Goal: Task Accomplishment & Management: Use online tool/utility

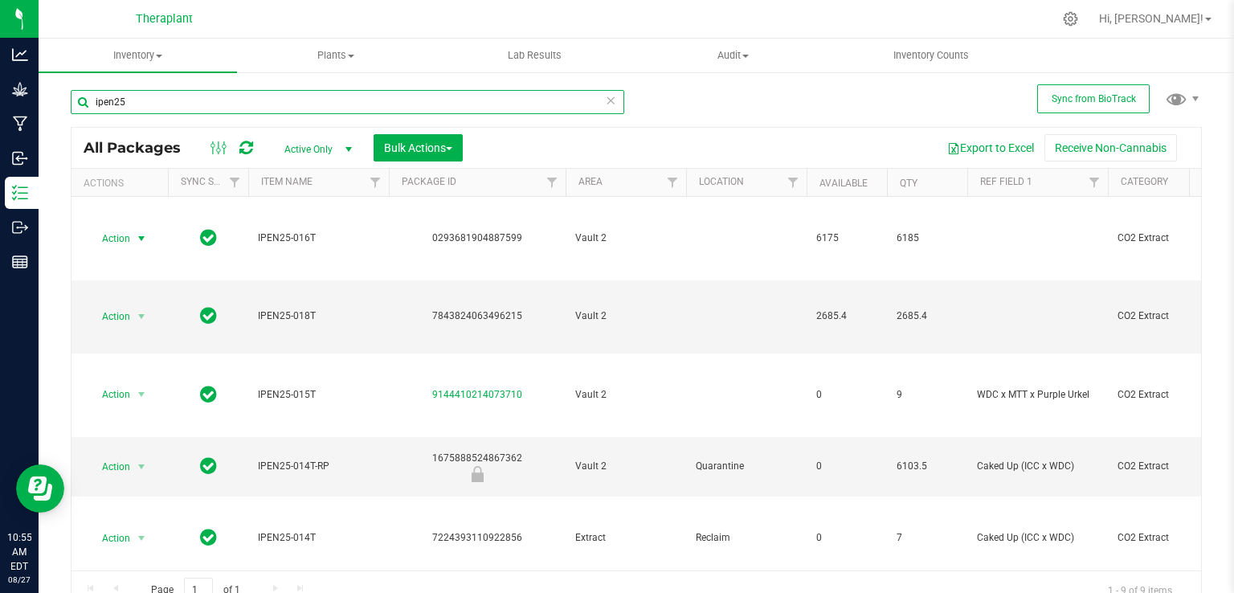
click at [272, 108] on input "ipen25" at bounding box center [348, 102] width 554 height 24
type input "i"
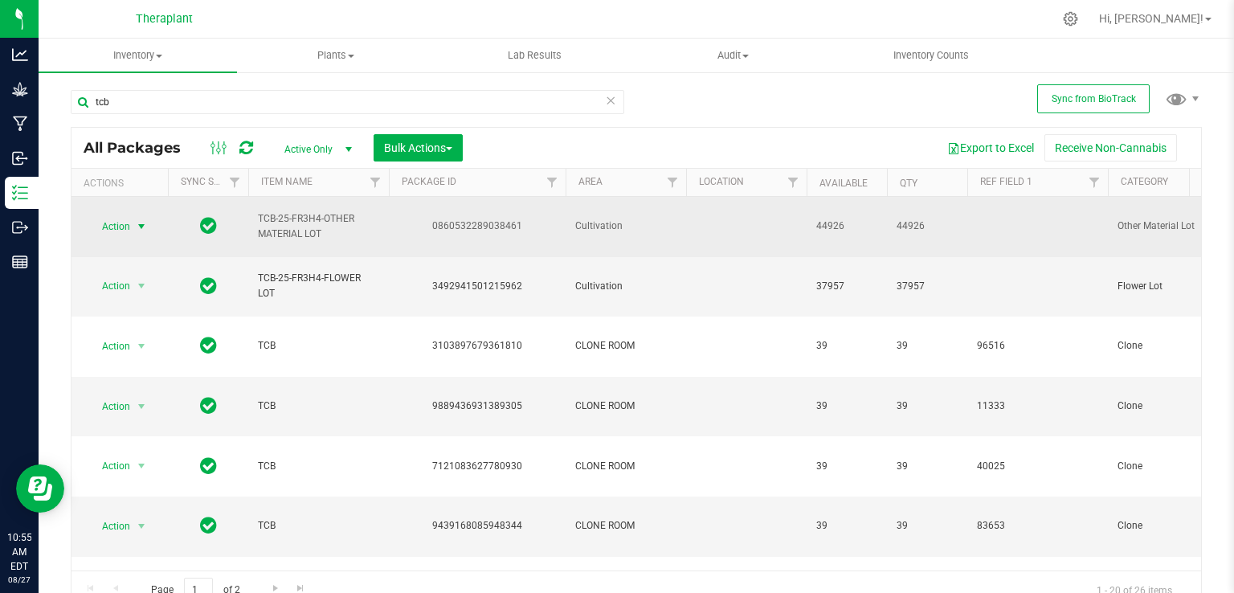
click at [121, 223] on span "Action" at bounding box center [109, 226] width 43 height 23
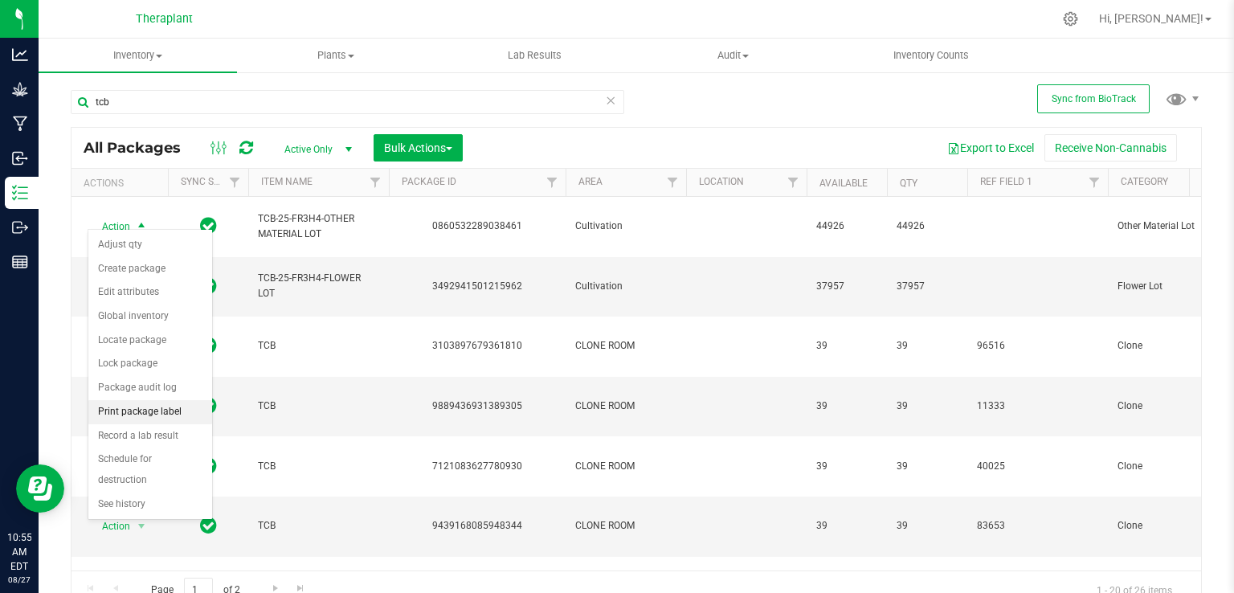
click at [143, 403] on li "Print package label" at bounding box center [150, 412] width 124 height 24
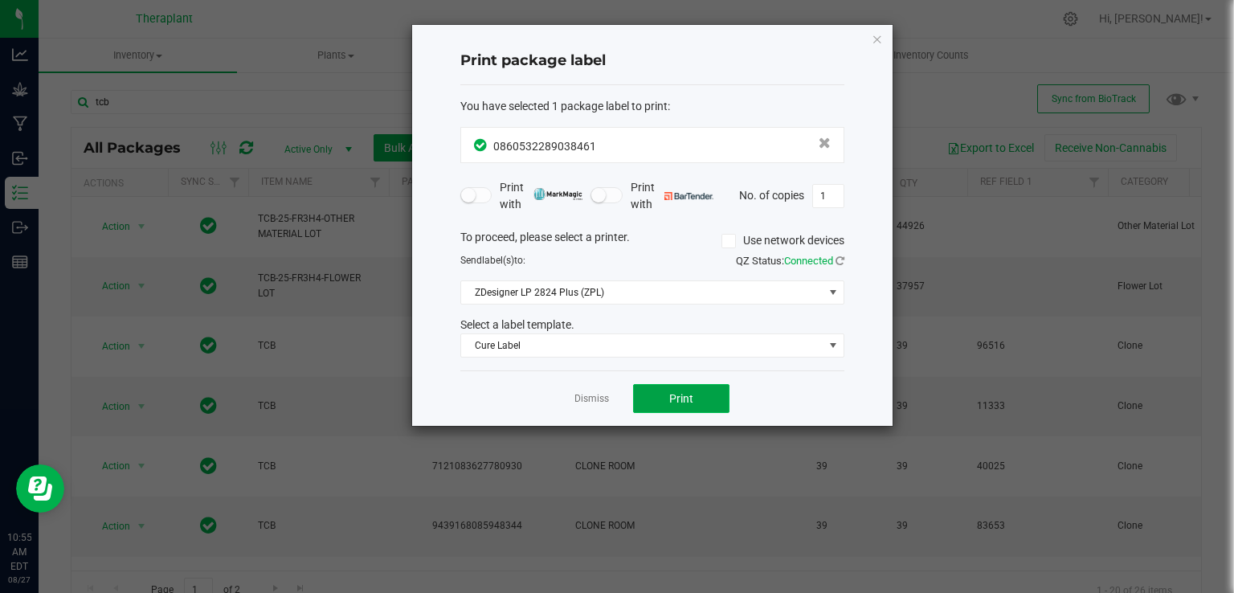
click at [694, 396] on button "Print" at bounding box center [681, 398] width 96 height 29
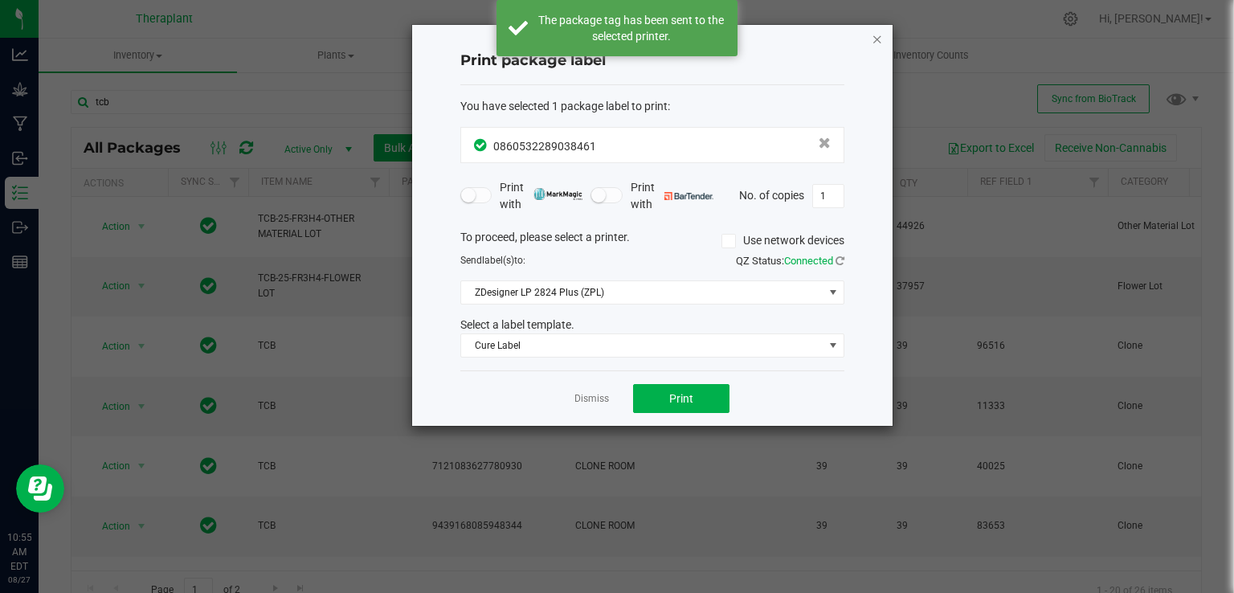
click at [871, 37] on div "Print package label You have selected 1 package label to print : 08605322890384…" at bounding box center [652, 225] width 481 height 401
click at [874, 42] on icon "button" at bounding box center [877, 38] width 11 height 19
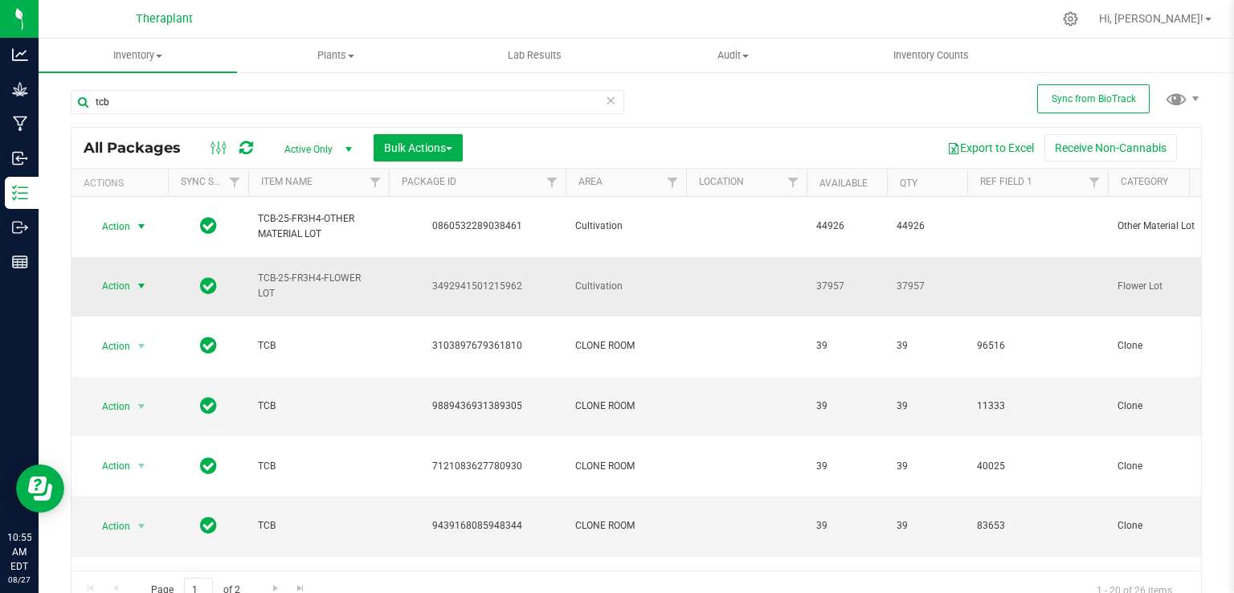
click at [139, 280] on span "select" at bounding box center [141, 286] width 13 height 13
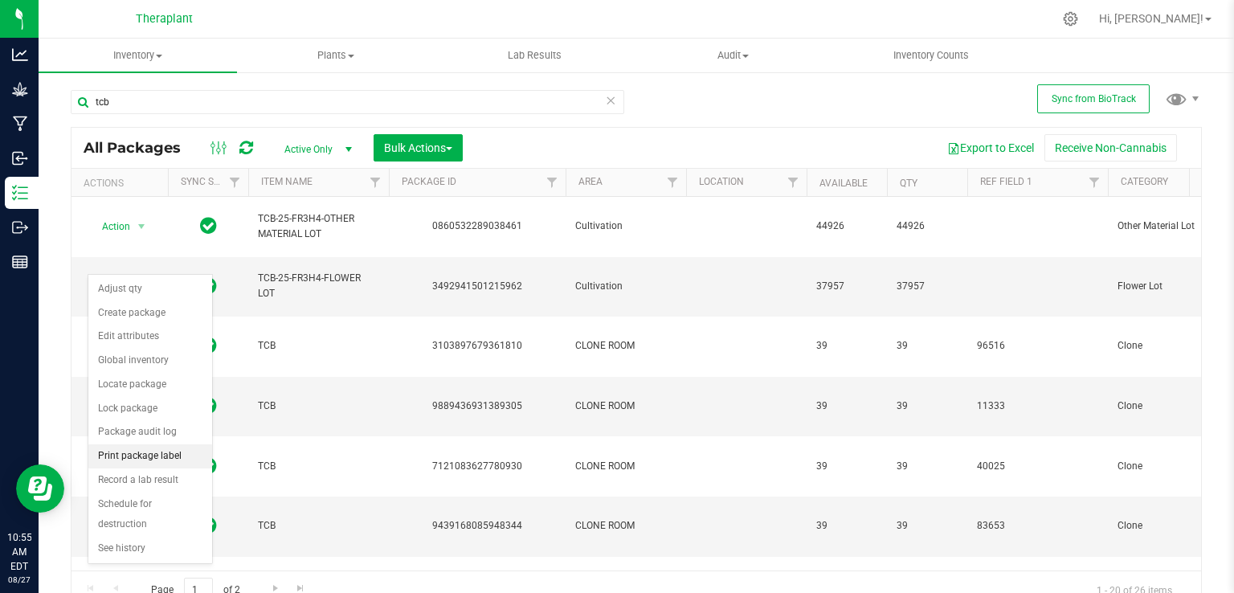
click at [133, 448] on li "Print package label" at bounding box center [150, 456] width 124 height 24
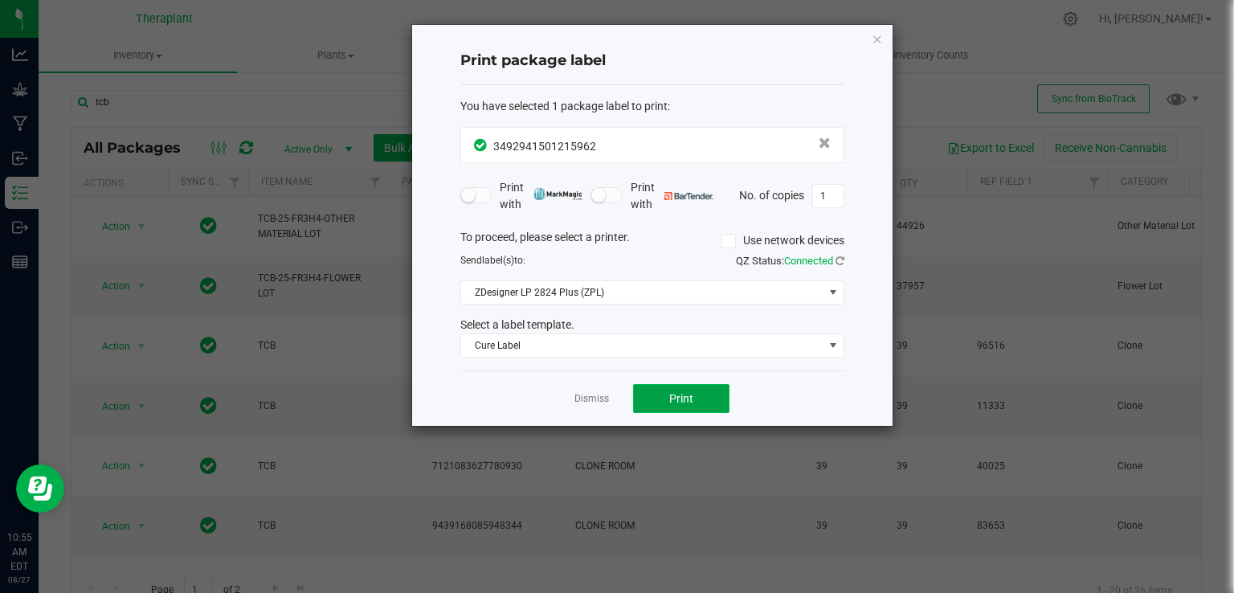
click at [675, 396] on span "Print" at bounding box center [681, 398] width 24 height 13
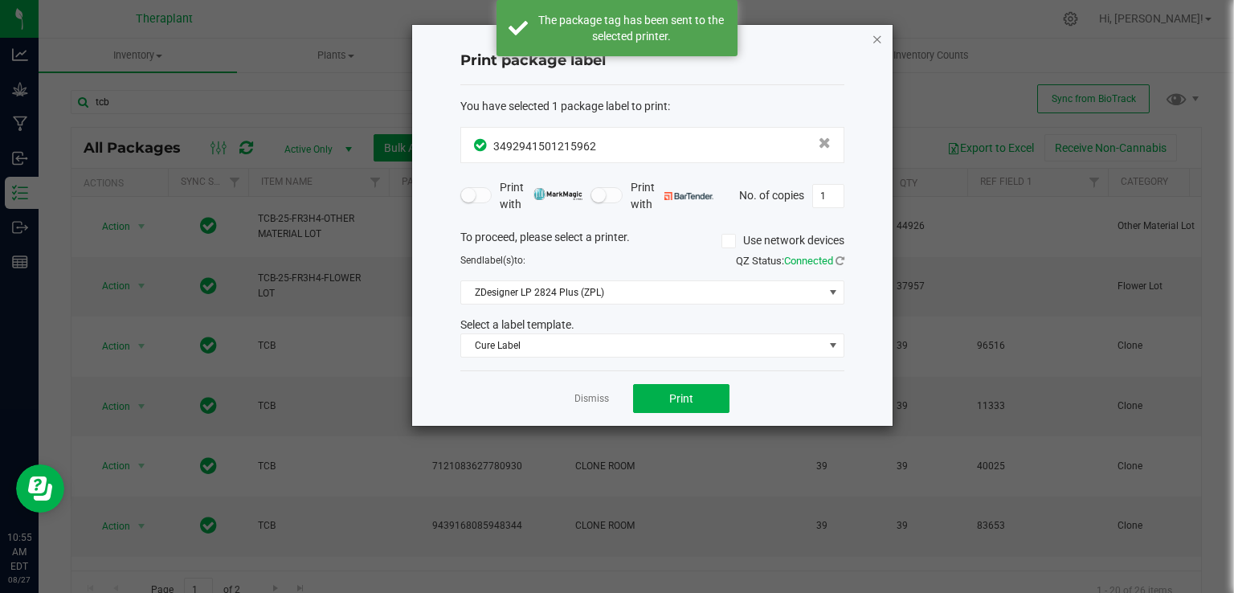
click at [878, 40] on icon "button" at bounding box center [877, 38] width 11 height 19
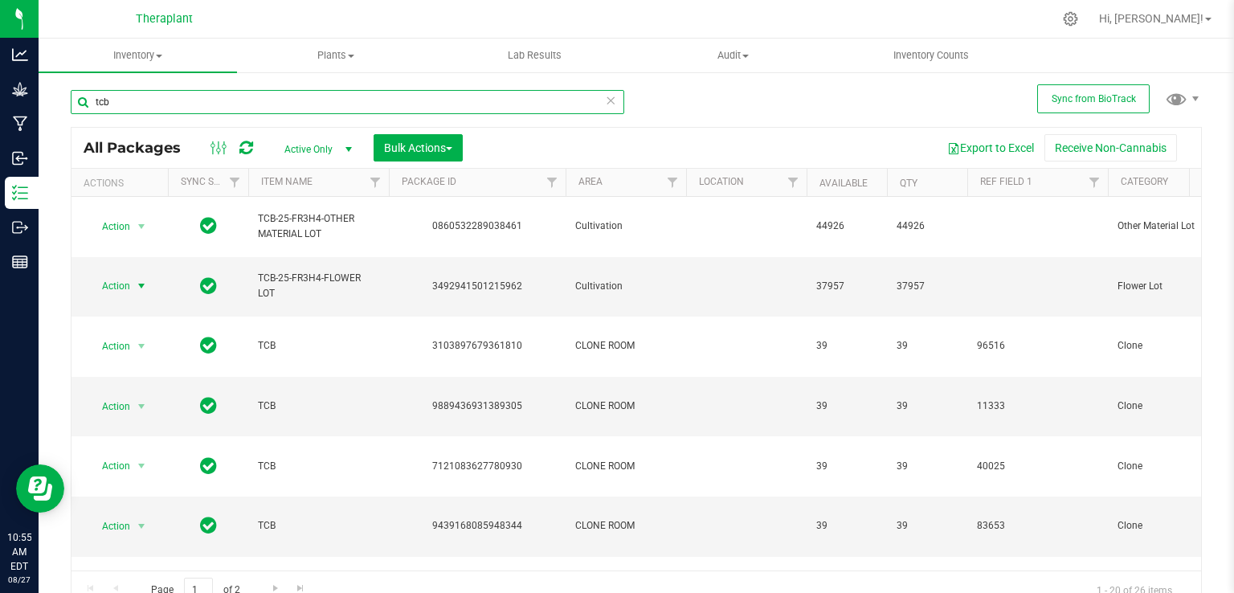
click at [432, 92] on input "tcb" at bounding box center [348, 102] width 554 height 24
type input "t"
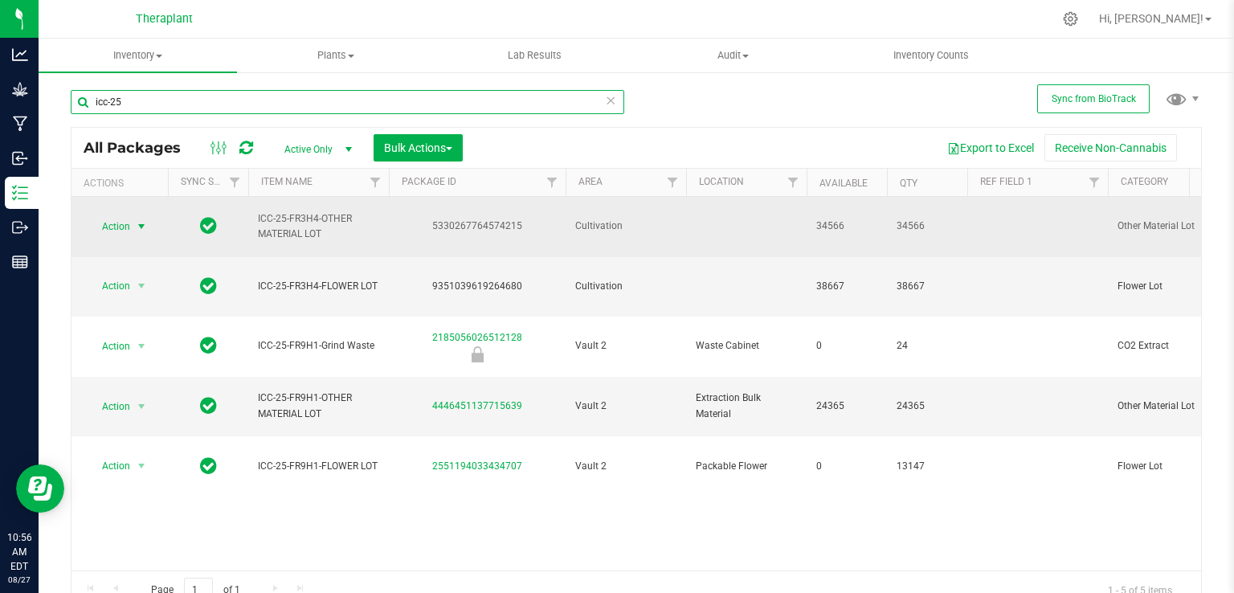
type input "icc-25"
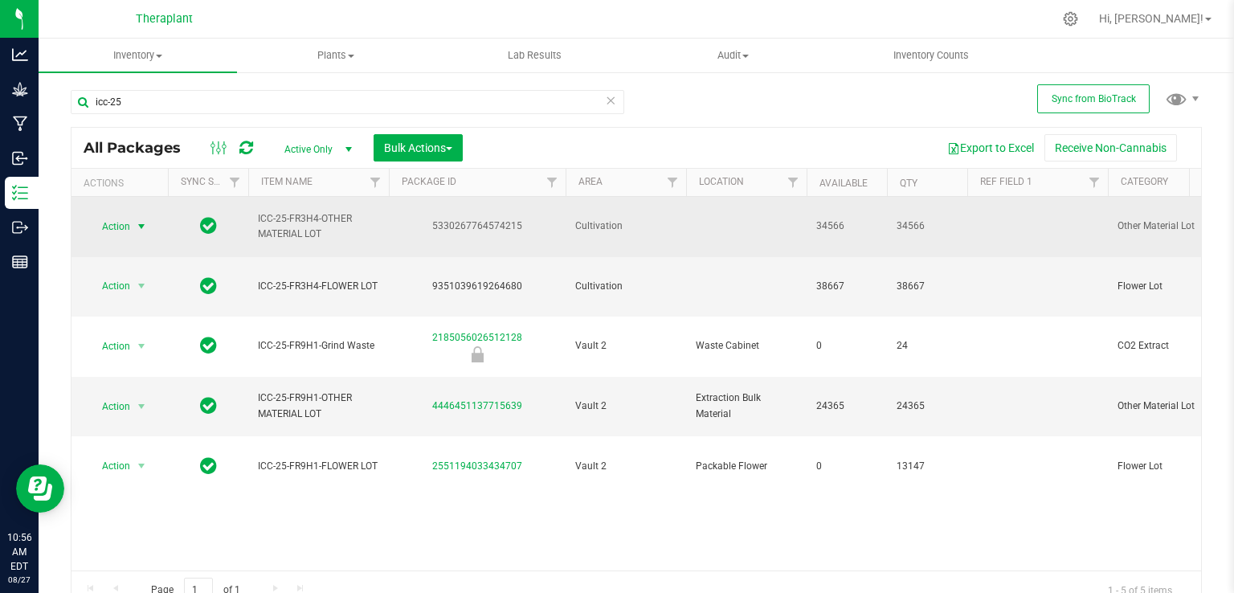
click at [139, 220] on span "select" at bounding box center [141, 226] width 13 height 13
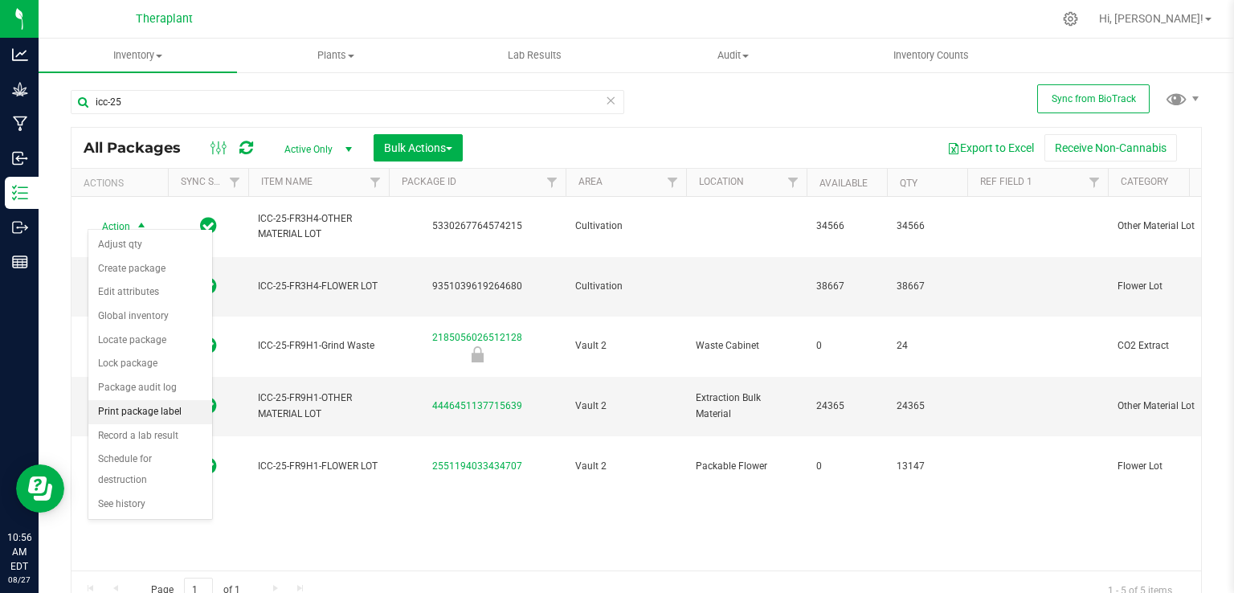
click at [140, 403] on li "Print package label" at bounding box center [150, 412] width 124 height 24
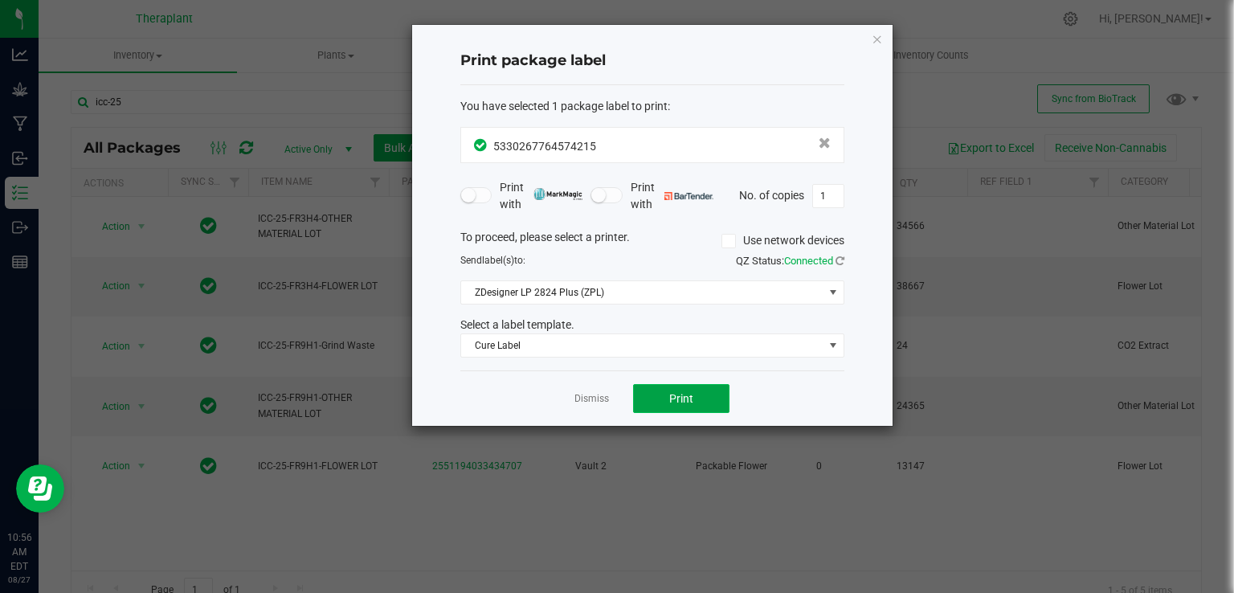
click at [662, 399] on button "Print" at bounding box center [681, 398] width 96 height 29
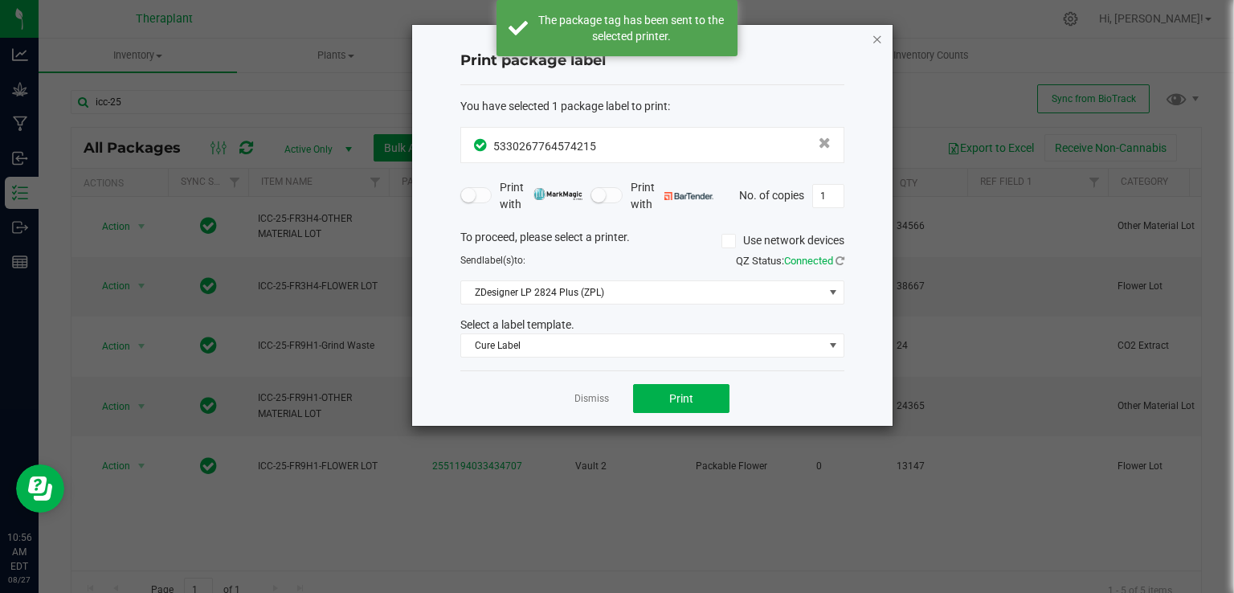
click at [876, 43] on icon "button" at bounding box center [877, 38] width 11 height 19
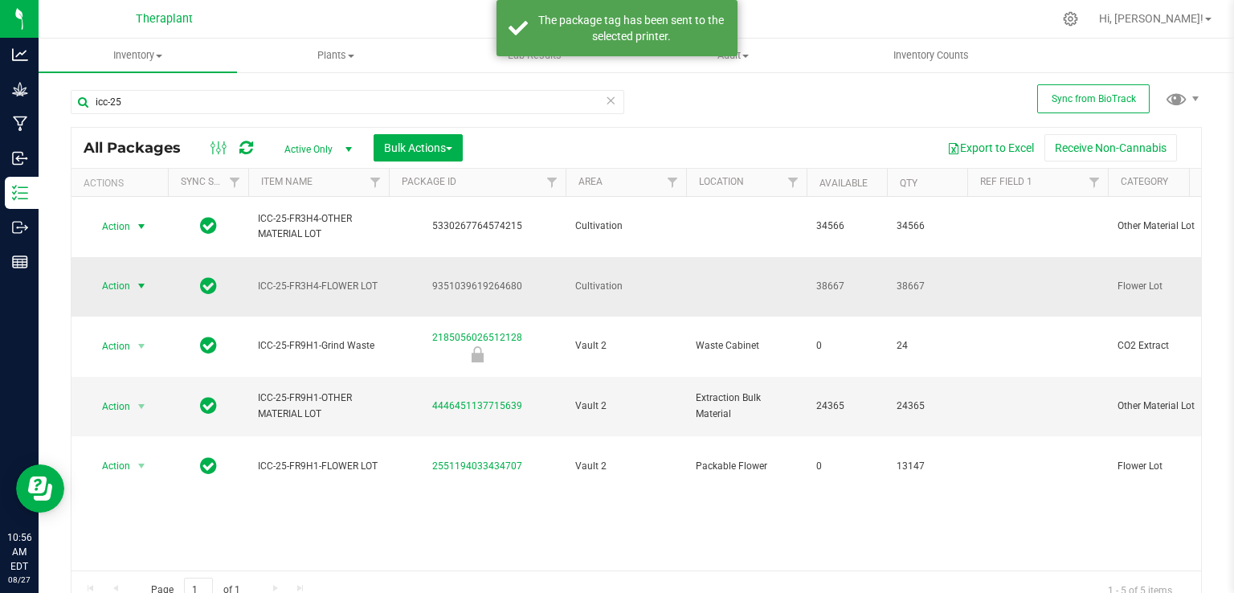
click at [133, 275] on span "select" at bounding box center [142, 286] width 20 height 23
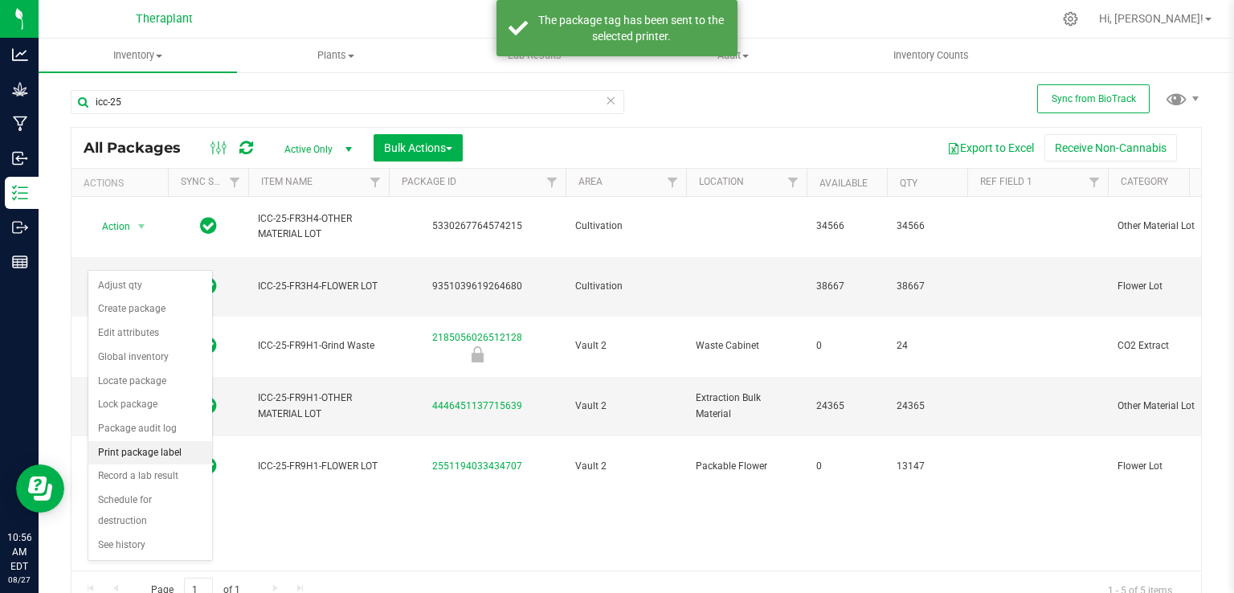
click at [158, 448] on li "Print package label" at bounding box center [150, 453] width 124 height 24
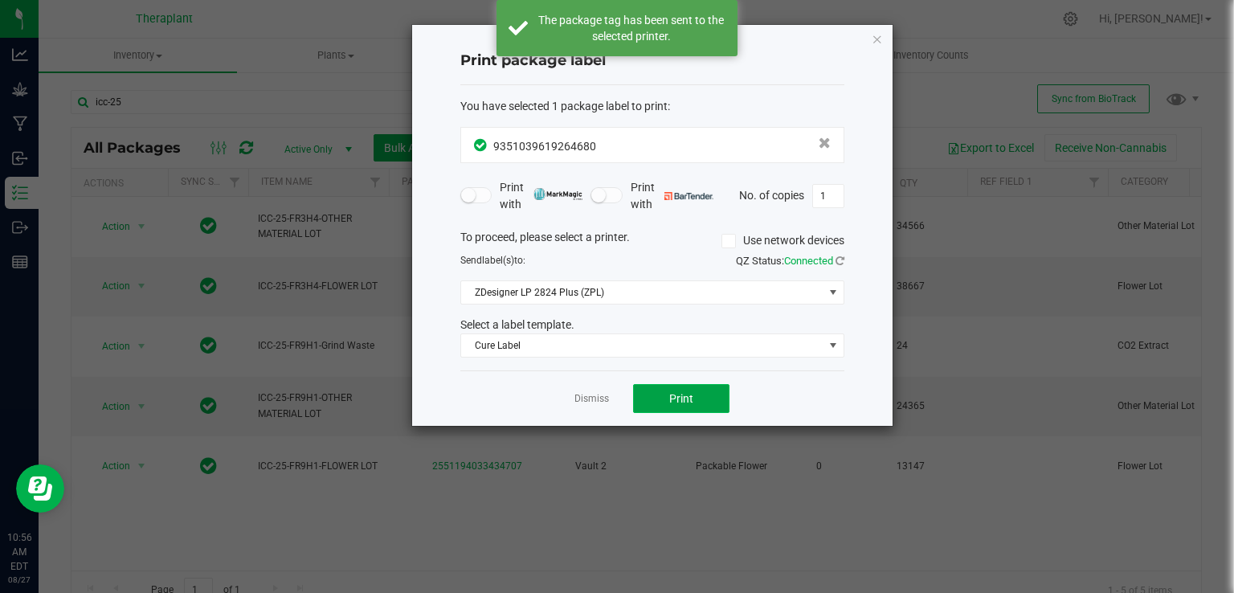
click at [717, 398] on button "Print" at bounding box center [681, 398] width 96 height 29
